Goal: Browse casually: Explore the website without a specific task or goal

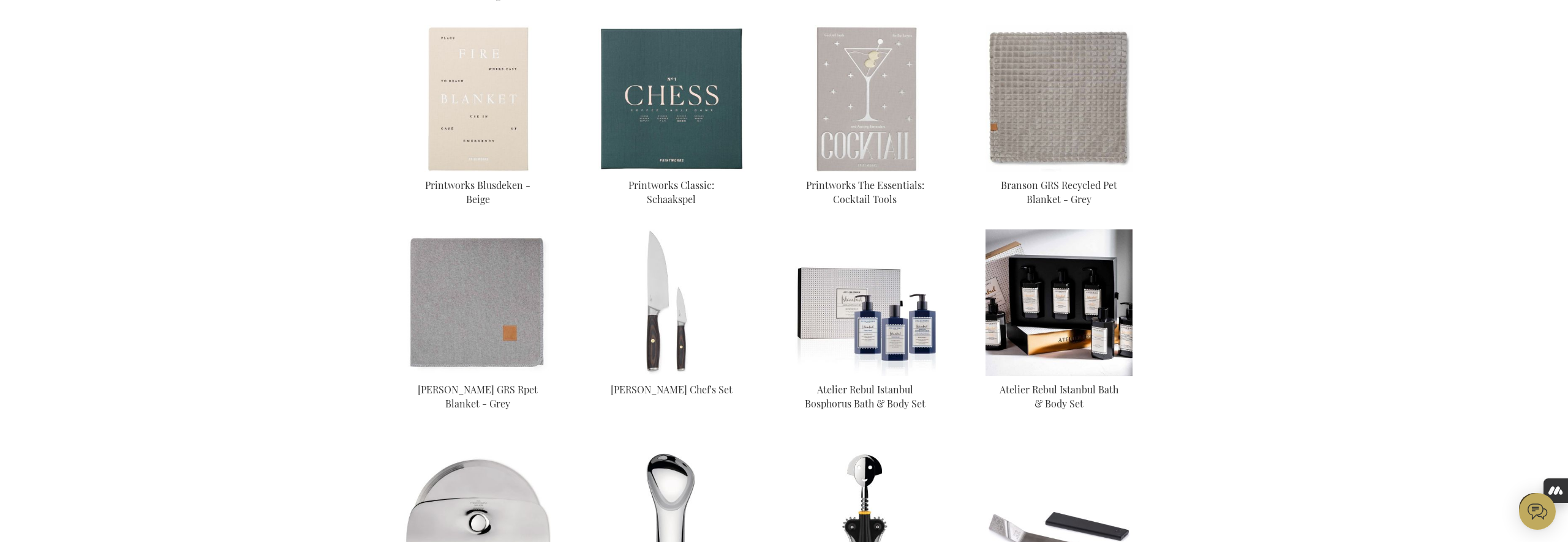
scroll to position [697, 0]
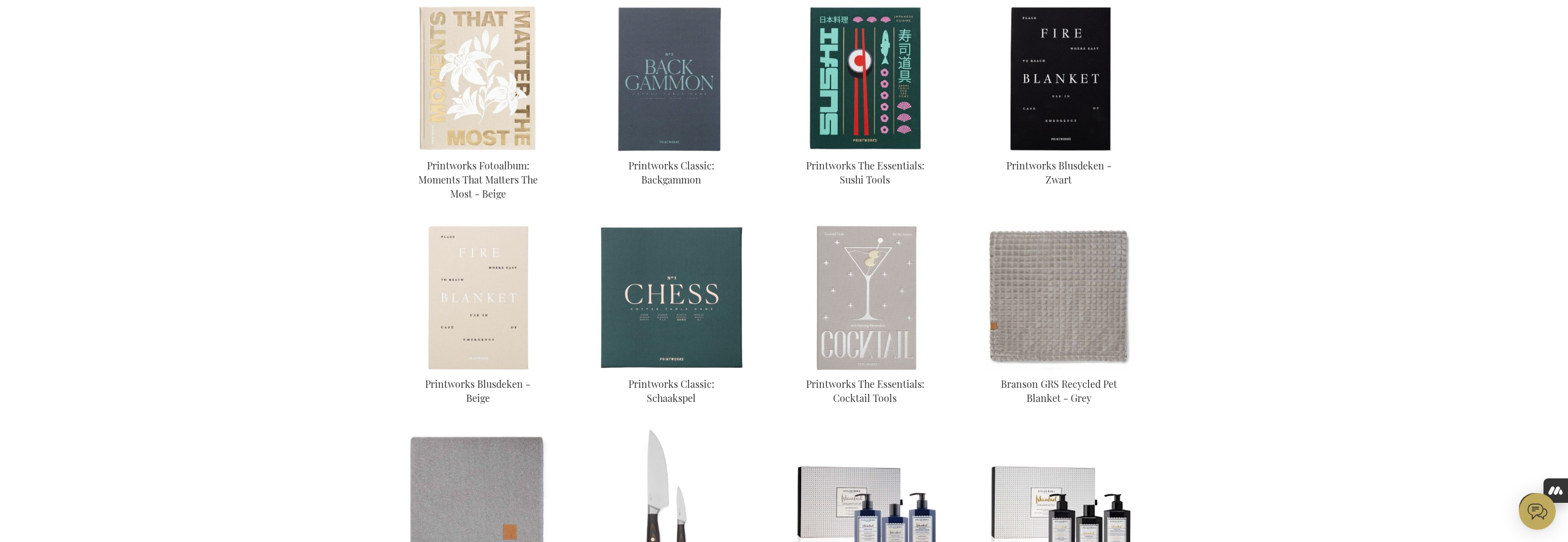
scroll to position [492, 0]
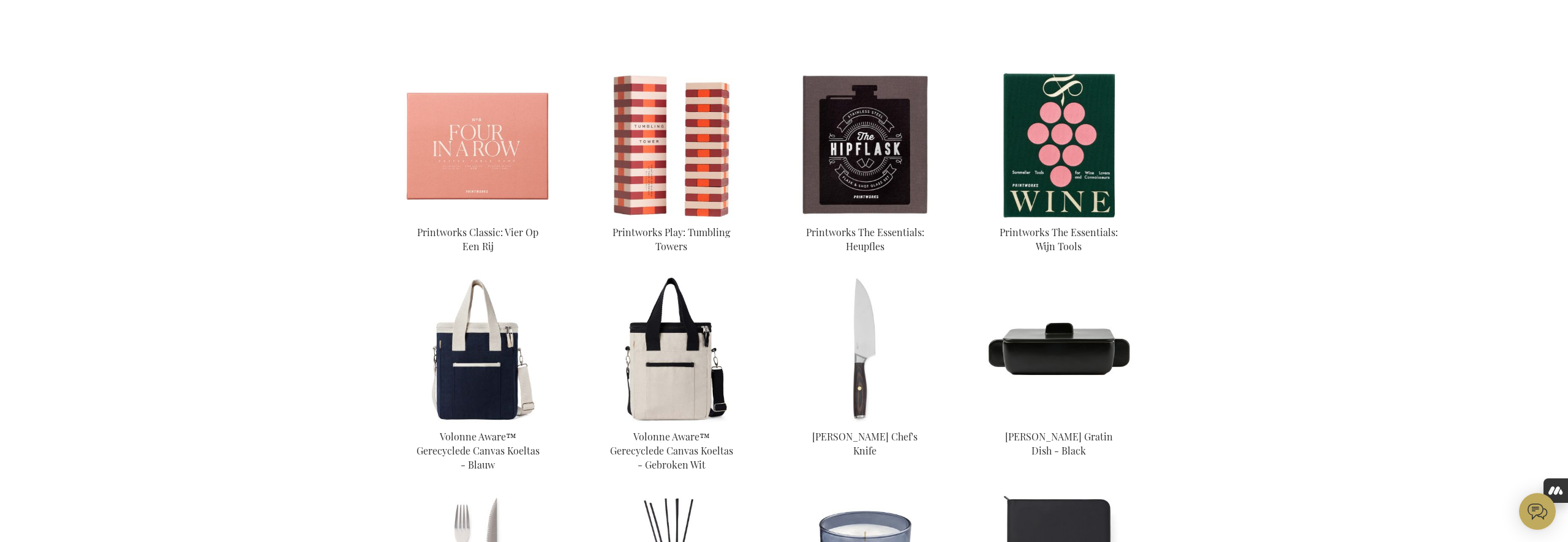
scroll to position [429, 0]
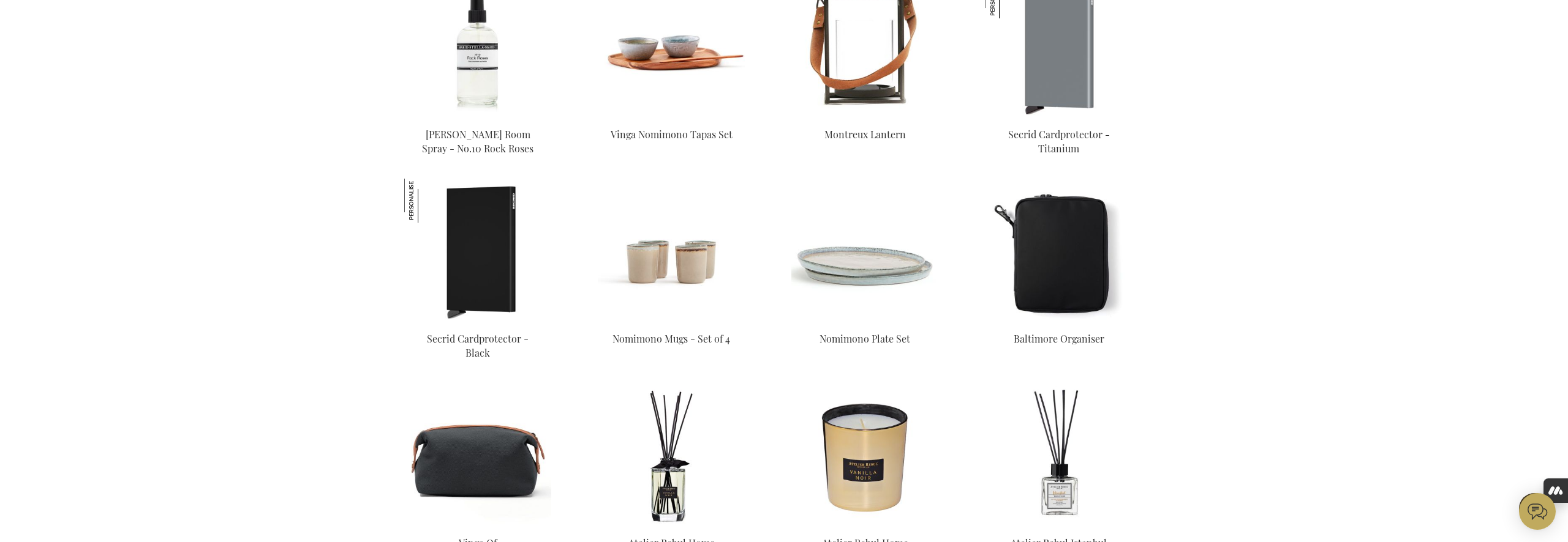
scroll to position [2998, 0]
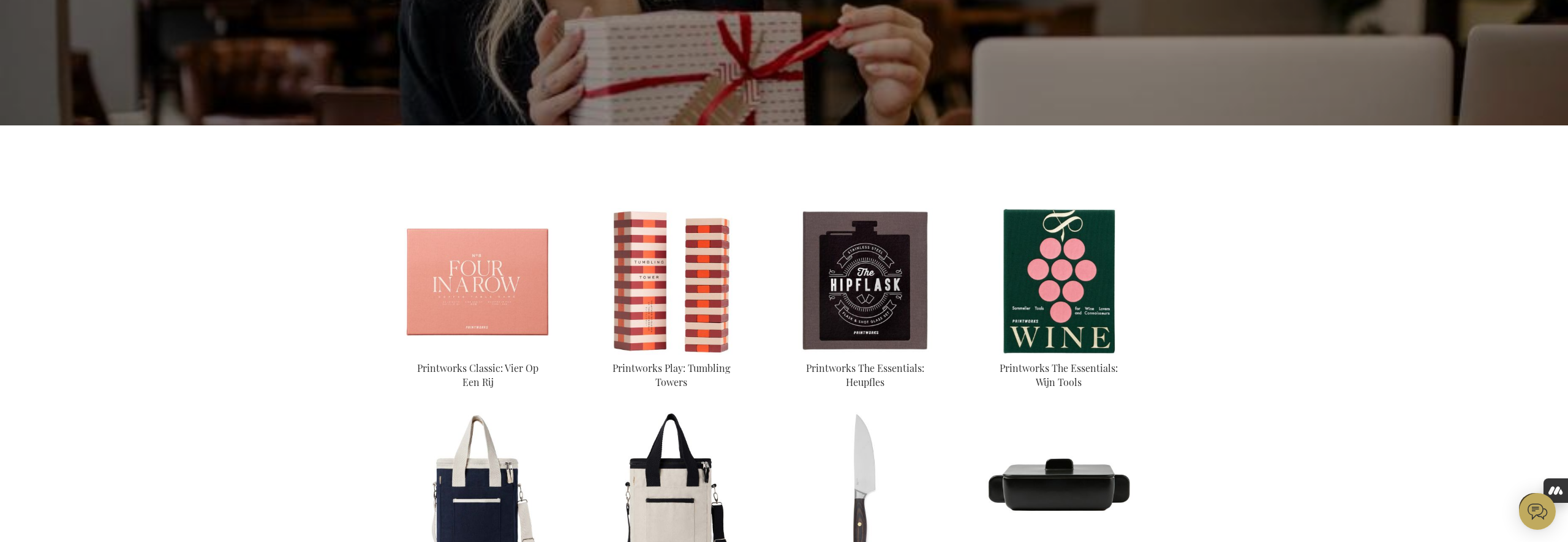
scroll to position [48, 0]
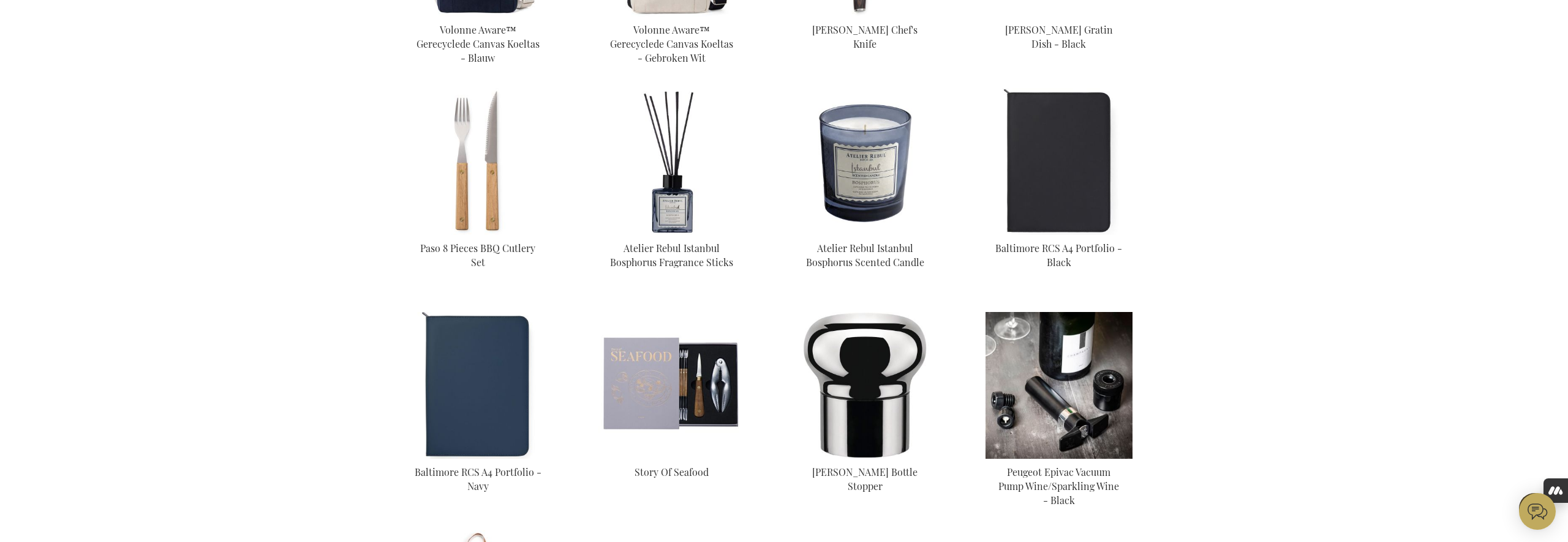
scroll to position [843, 0]
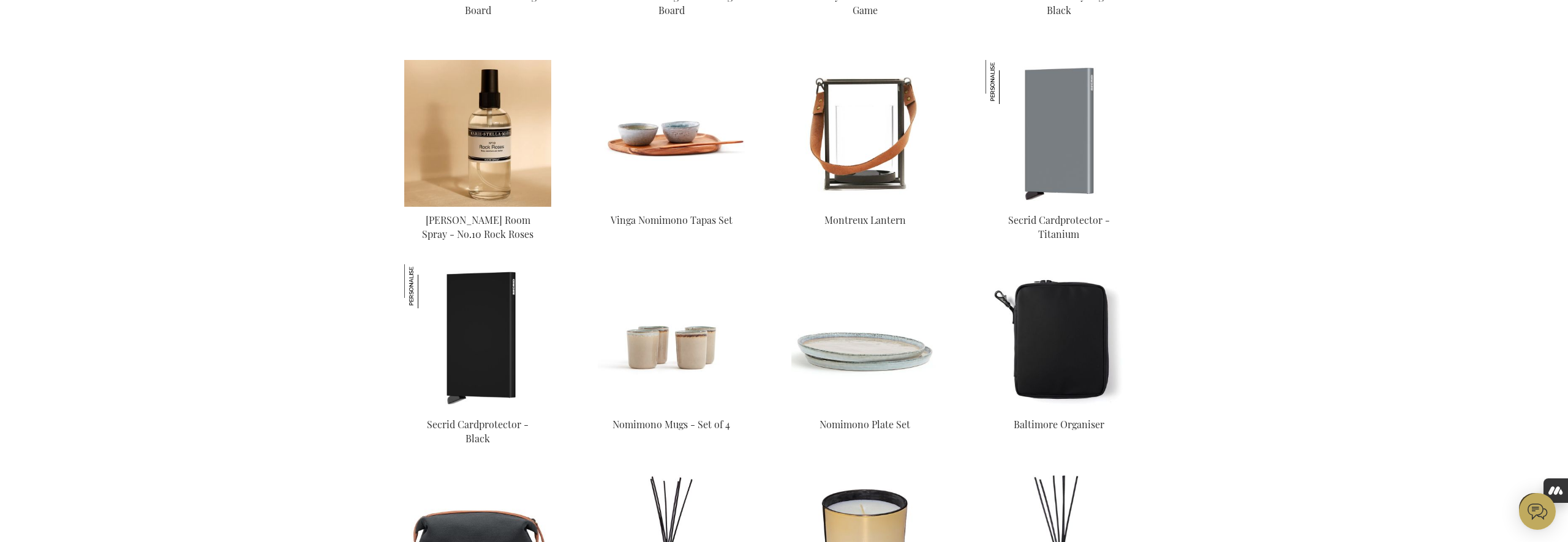
scroll to position [2354, 0]
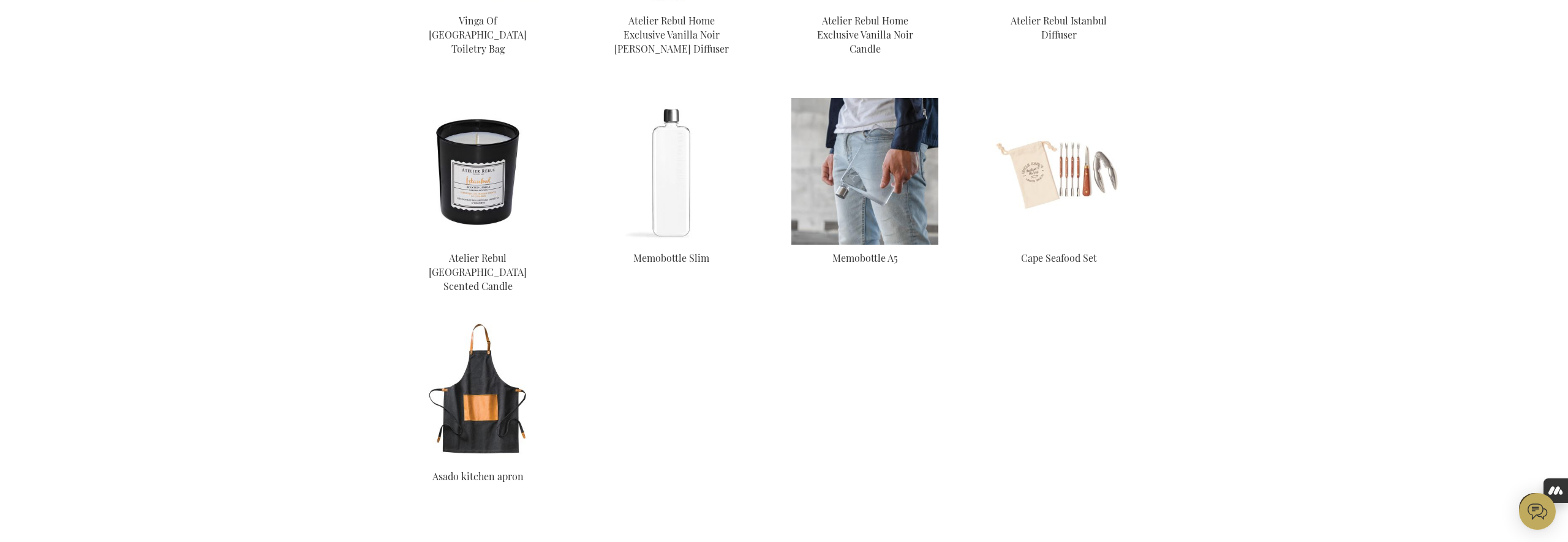
scroll to position [2974, 0]
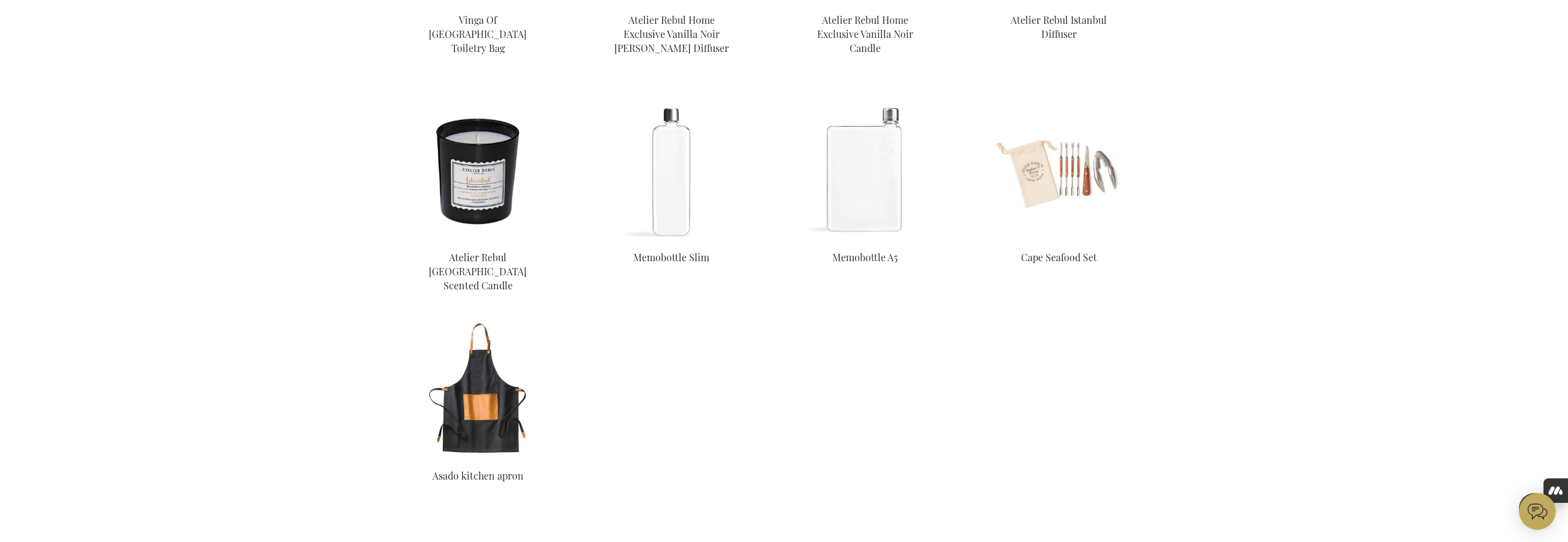
click at [503, 151] on img at bounding box center [477, 170] width 147 height 147
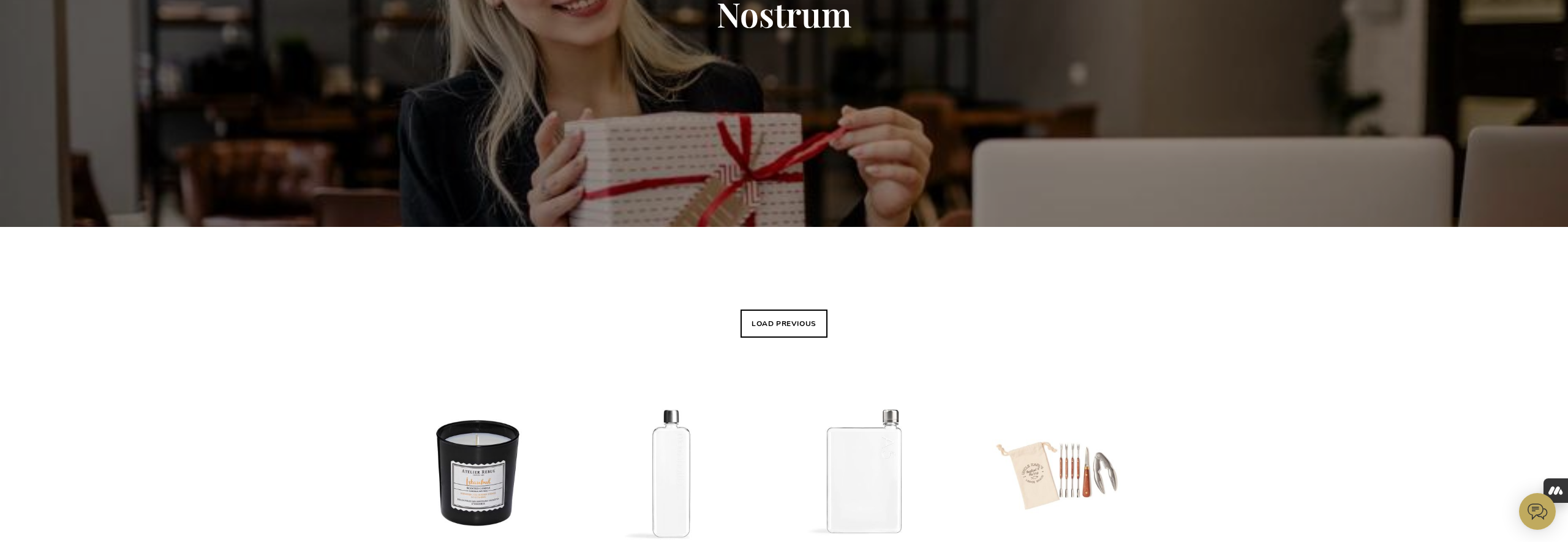
scroll to position [396, 0]
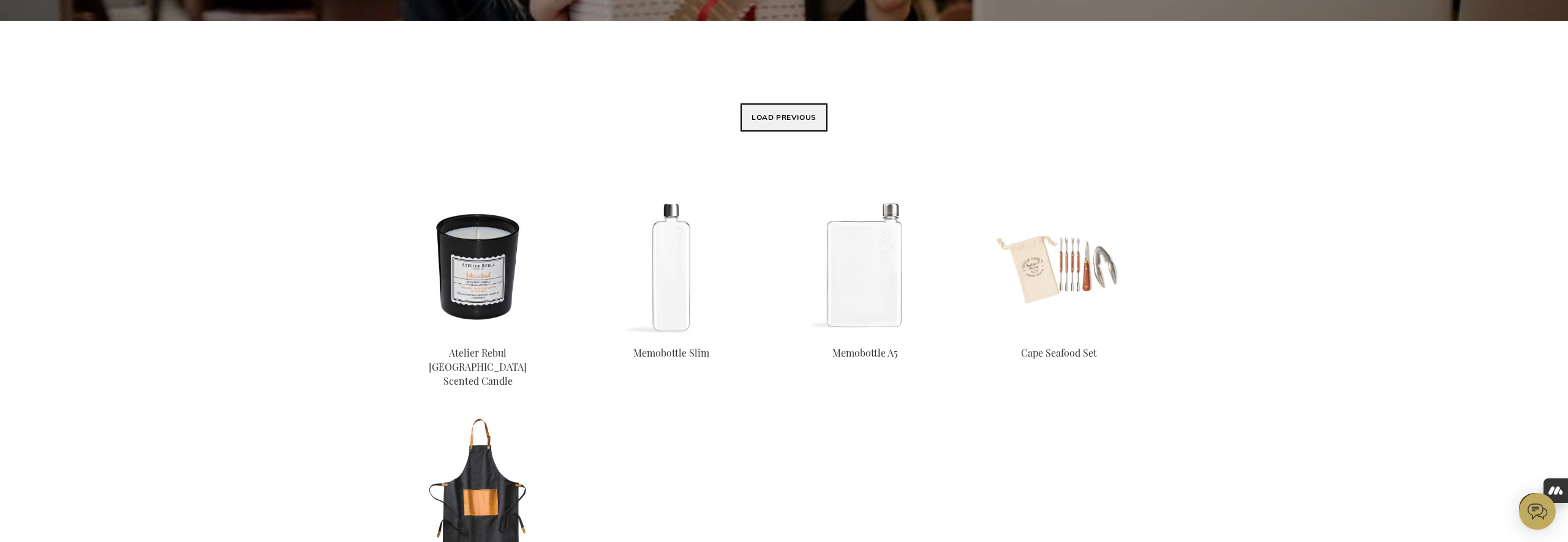
click at [805, 125] on button "Load previous" at bounding box center [784, 118] width 87 height 28
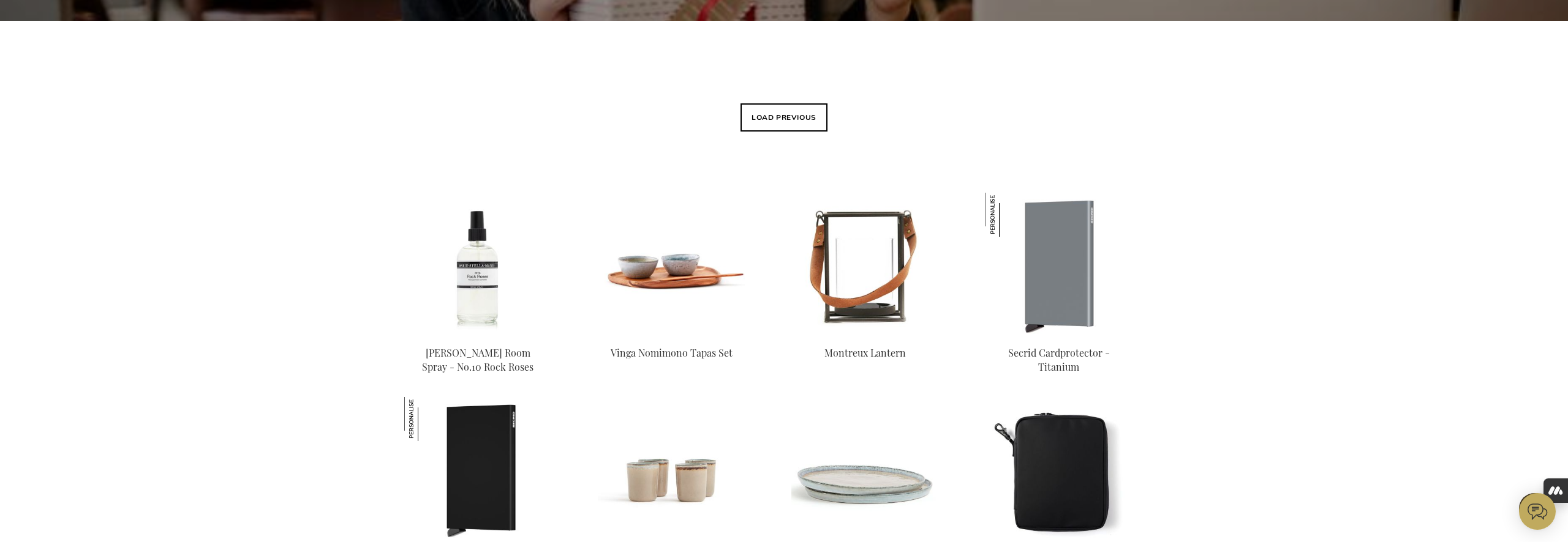
scroll to position [161, 0]
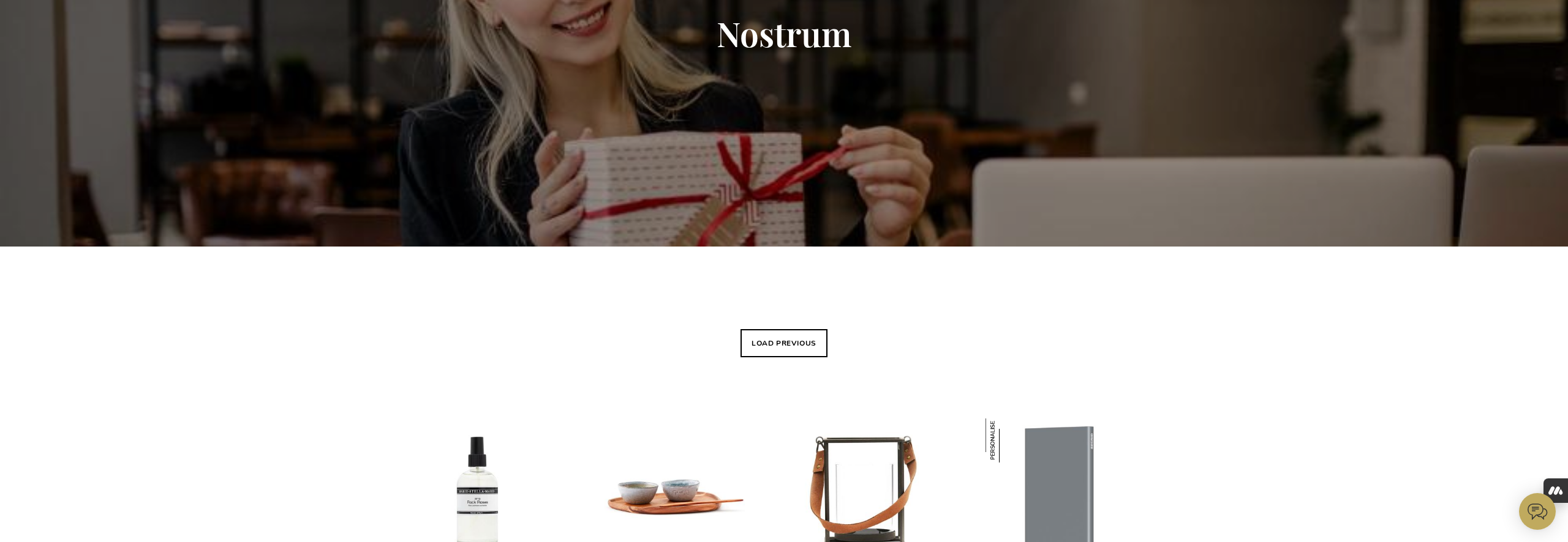
scroll to position [196, 0]
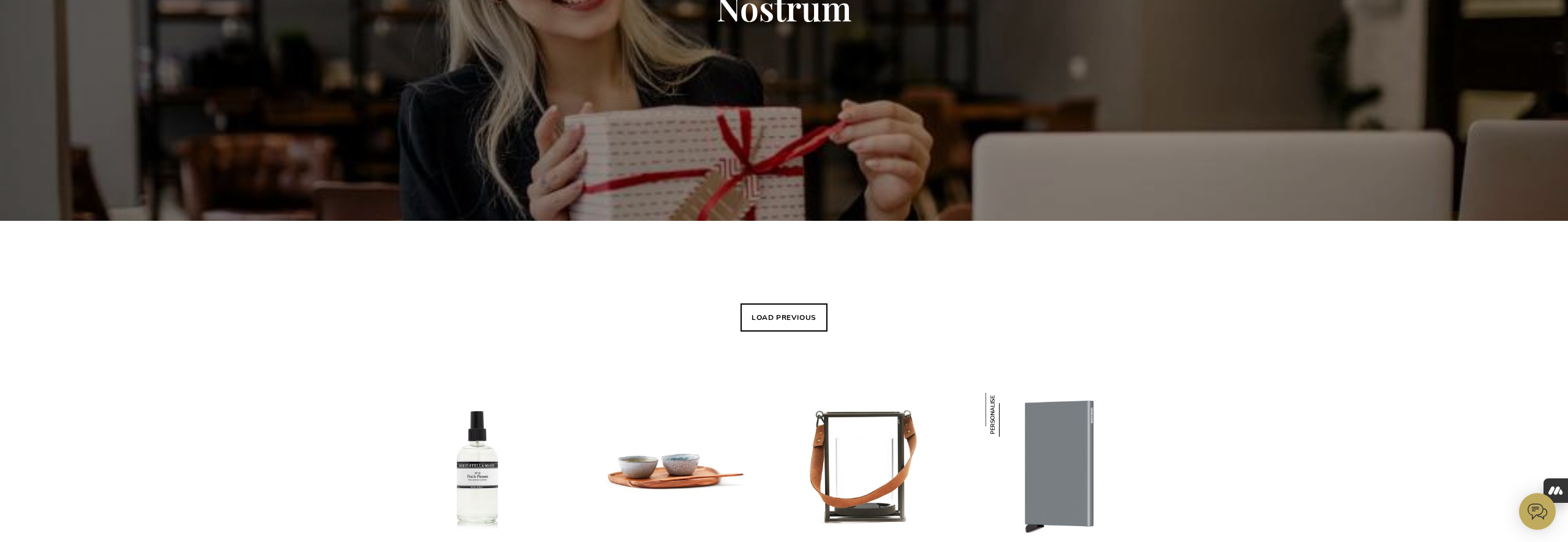
drag, startPoint x: 822, startPoint y: 317, endPoint x: 884, endPoint y: 320, distance: 62.1
click at [822, 317] on button "Load previous" at bounding box center [784, 318] width 87 height 28
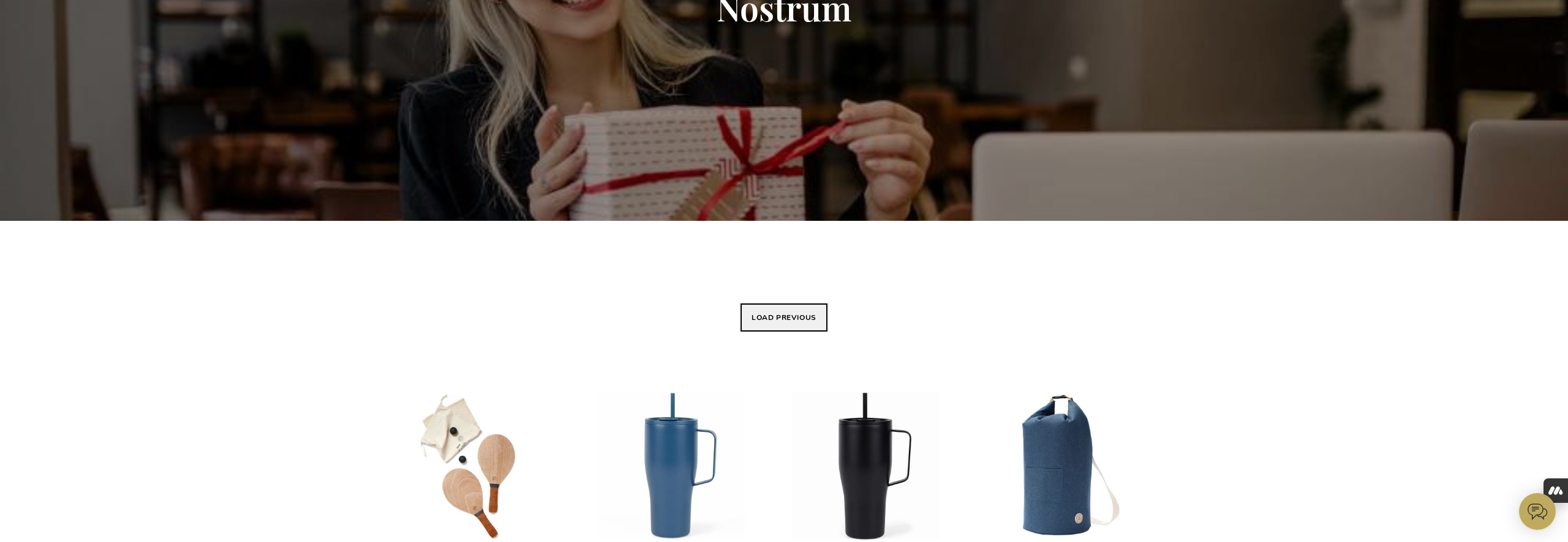
click at [755, 317] on button "Load previous" at bounding box center [784, 318] width 87 height 28
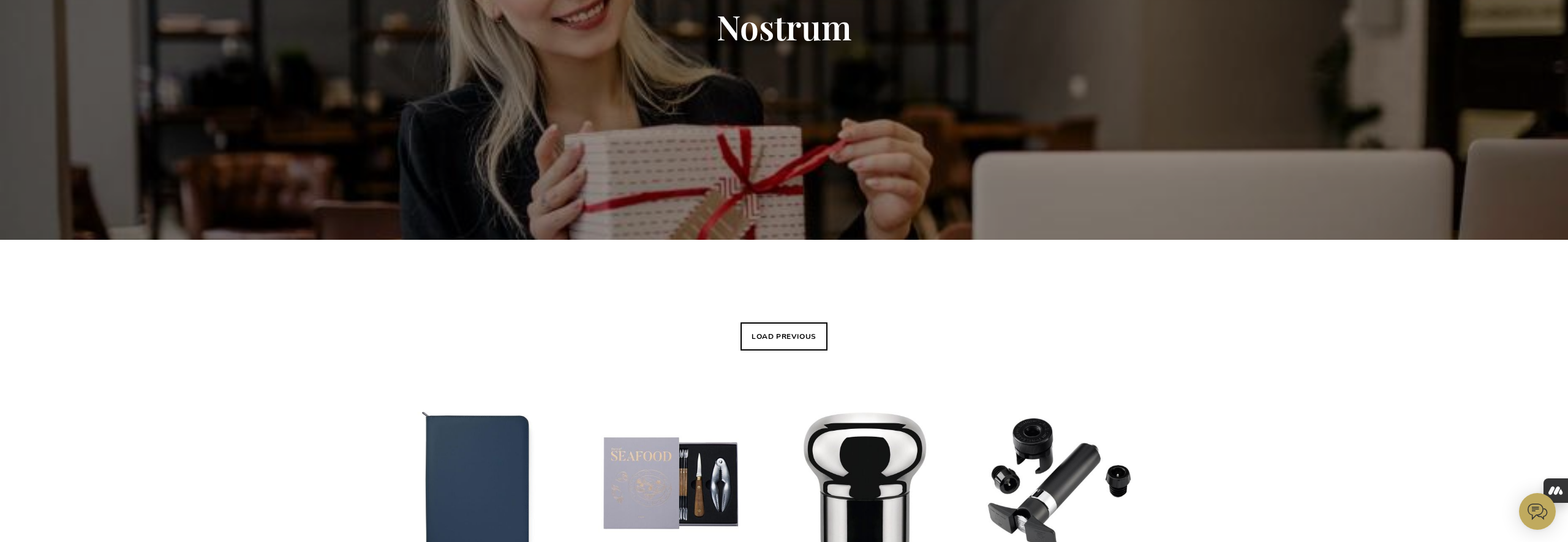
scroll to position [169, 0]
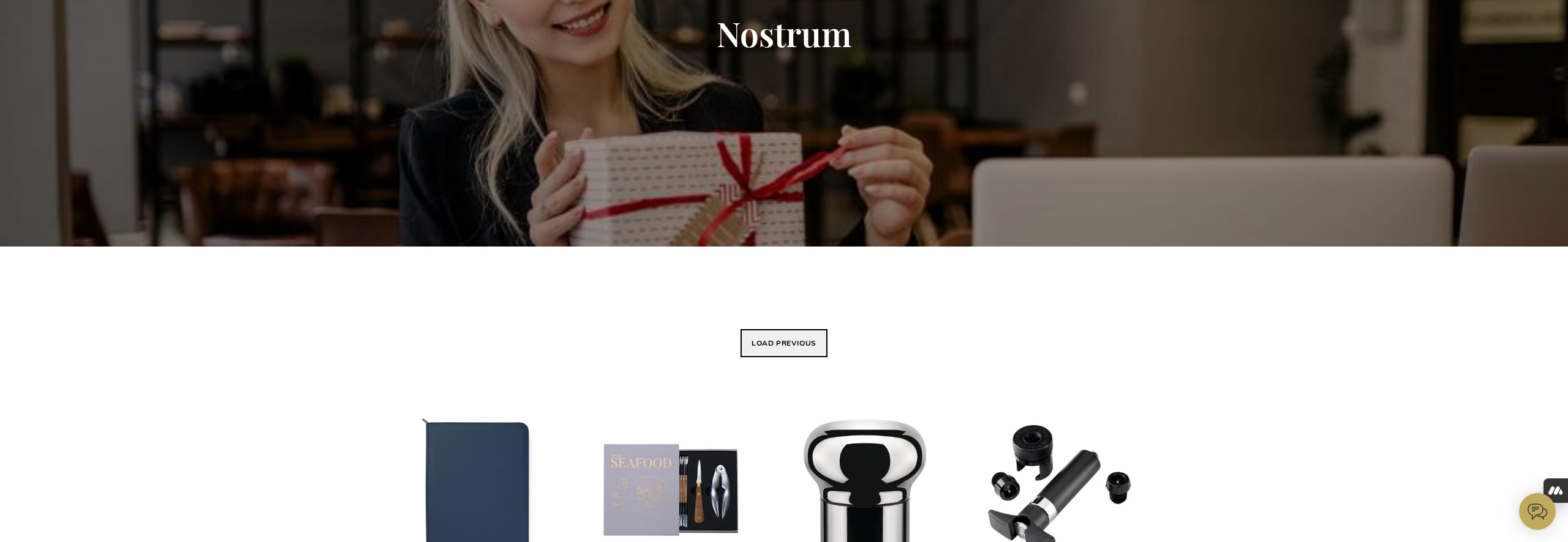
click at [805, 340] on button "Load previous" at bounding box center [784, 343] width 87 height 28
